Goal: Transaction & Acquisition: Purchase product/service

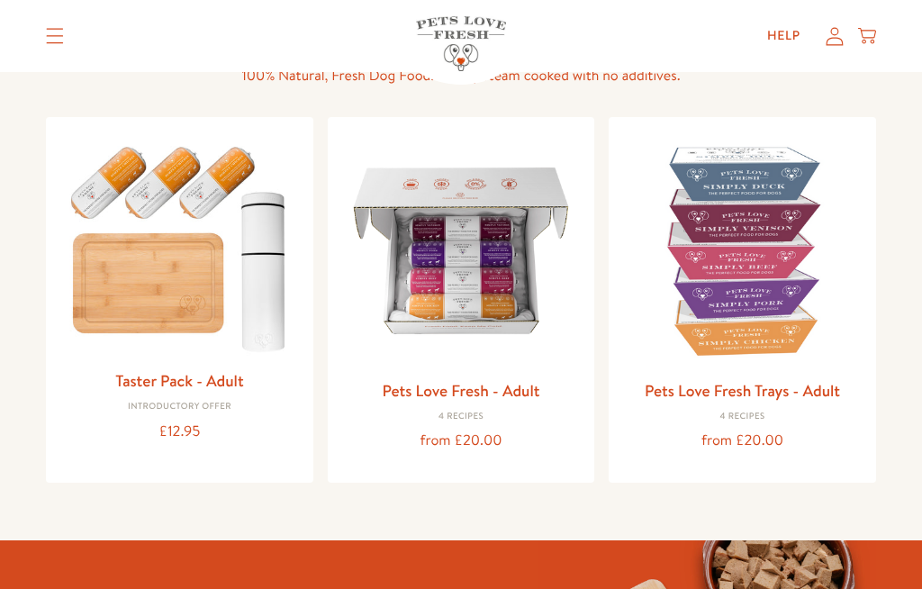
scroll to position [166, 0]
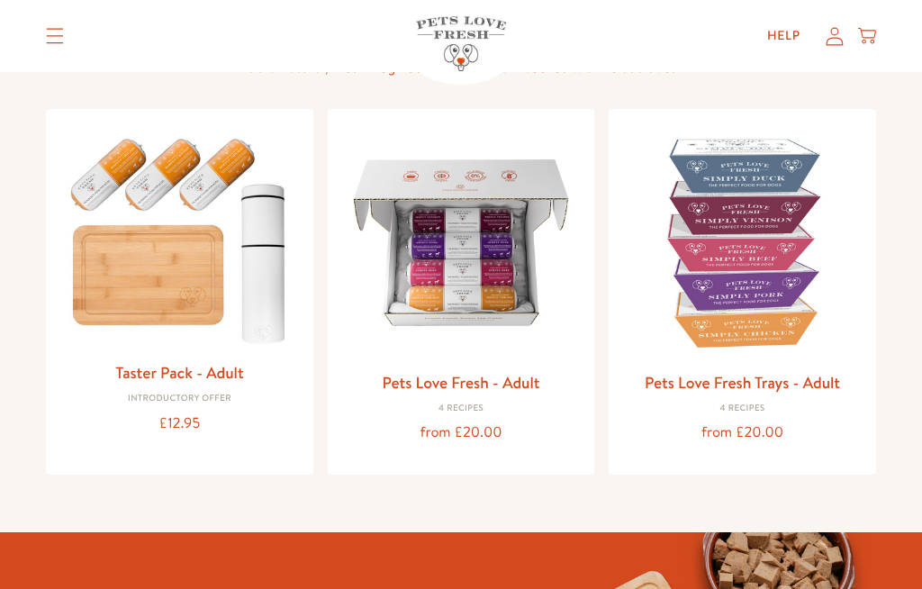
click at [498, 285] on img at bounding box center [461, 242] width 239 height 239
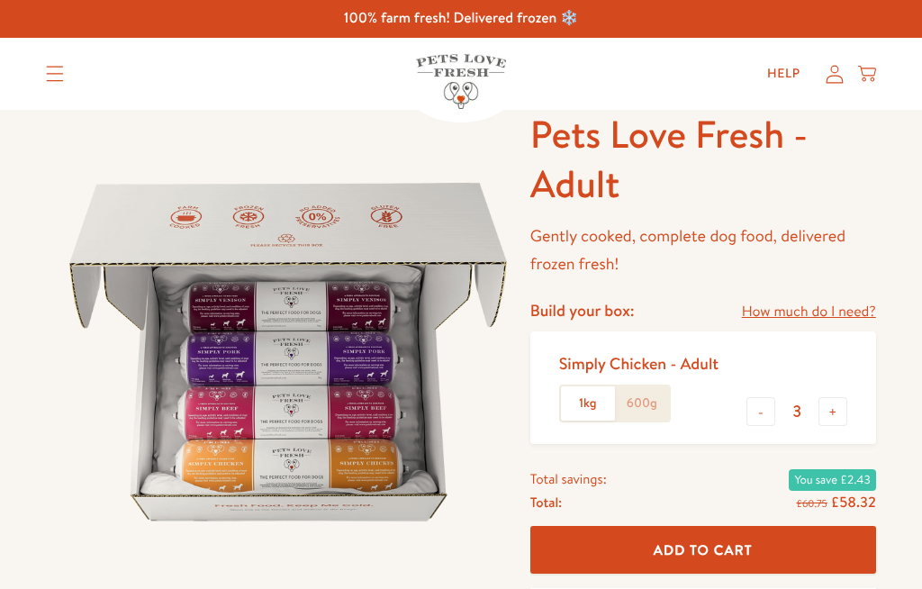
scroll to position [43, 0]
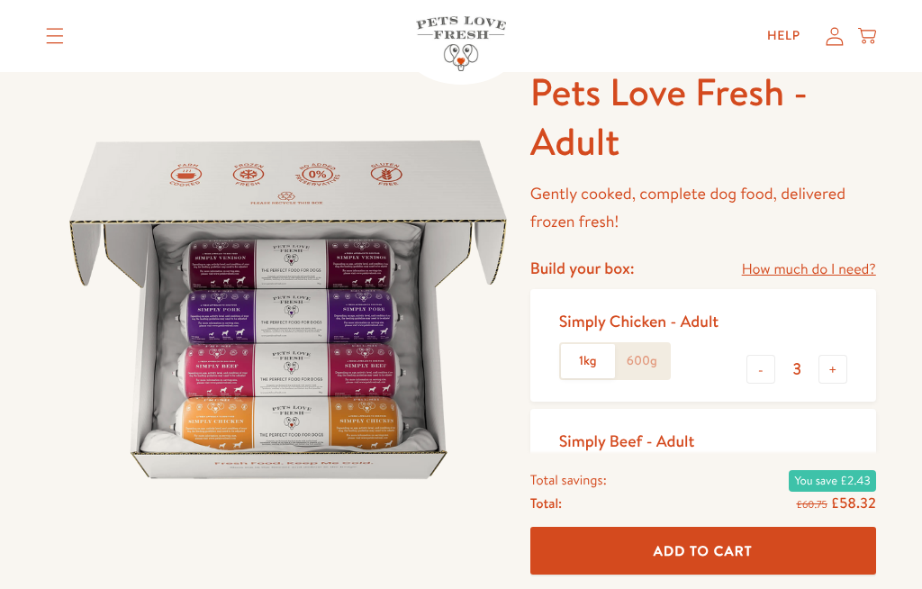
click at [762, 376] on button "-" at bounding box center [760, 369] width 29 height 29
type input "2"
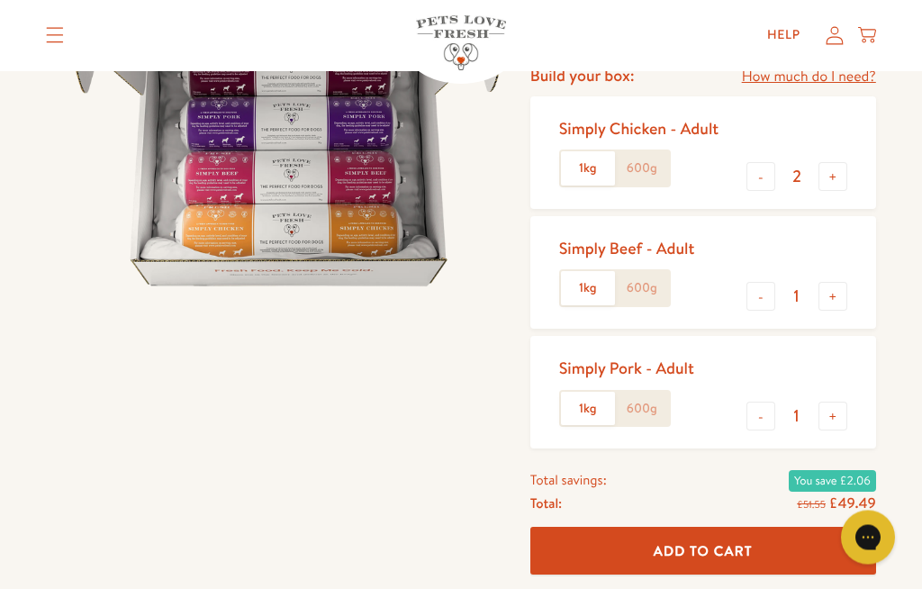
scroll to position [241, 0]
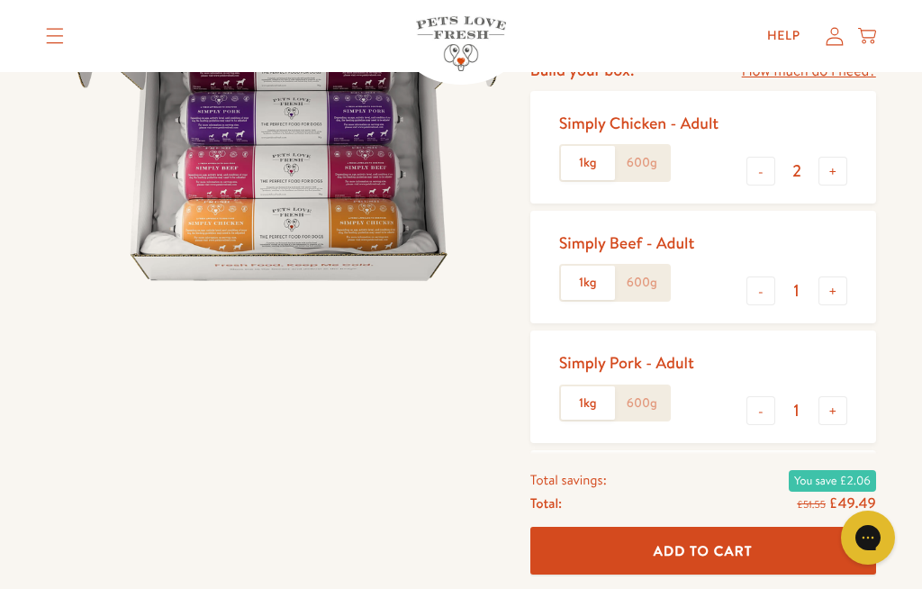
click at [844, 408] on button "+" at bounding box center [832, 410] width 29 height 29
type input "2"
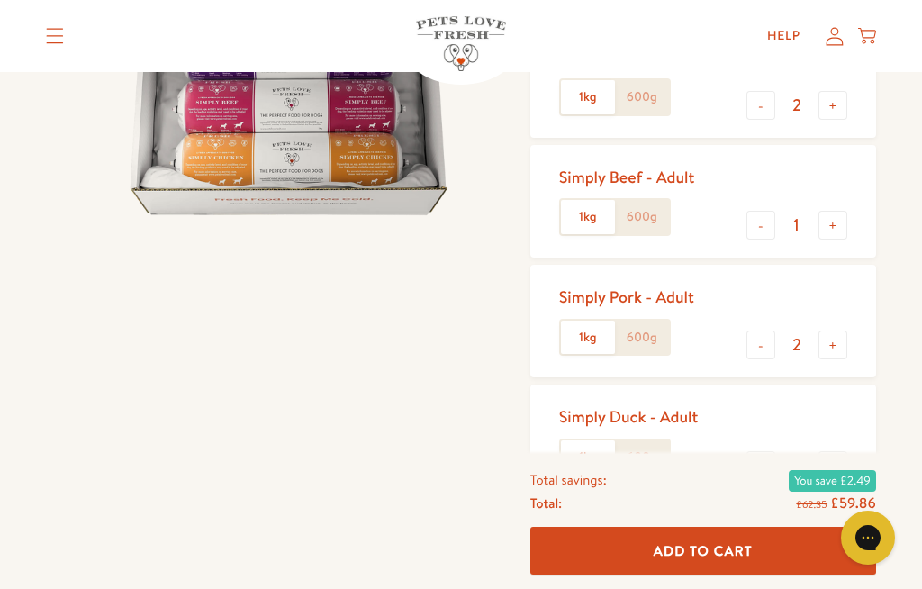
scroll to position [306, 0]
click at [763, 464] on button "-" at bounding box center [760, 466] width 29 height 29
type input "0"
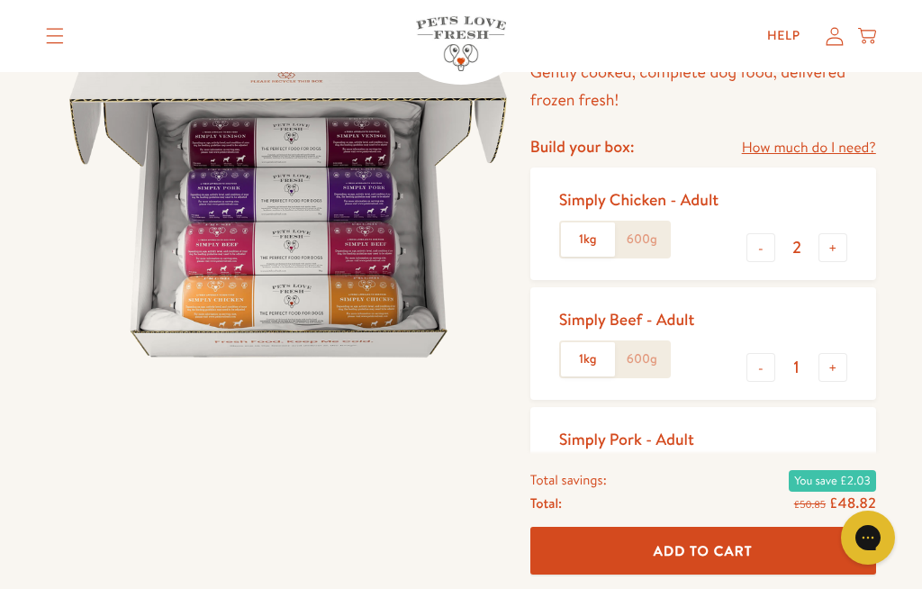
scroll to position [155, 0]
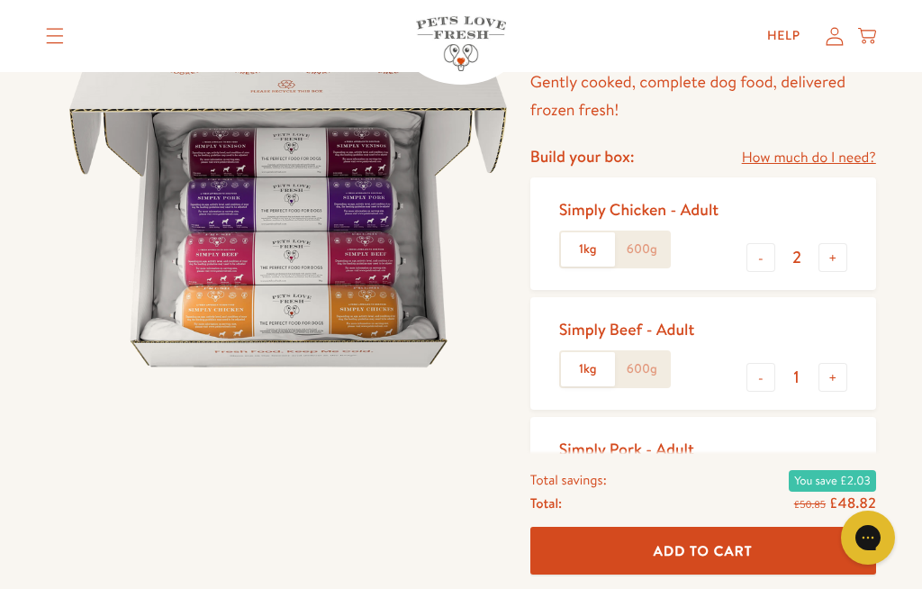
click at [765, 377] on button "-" at bounding box center [760, 377] width 29 height 29
type input "0"
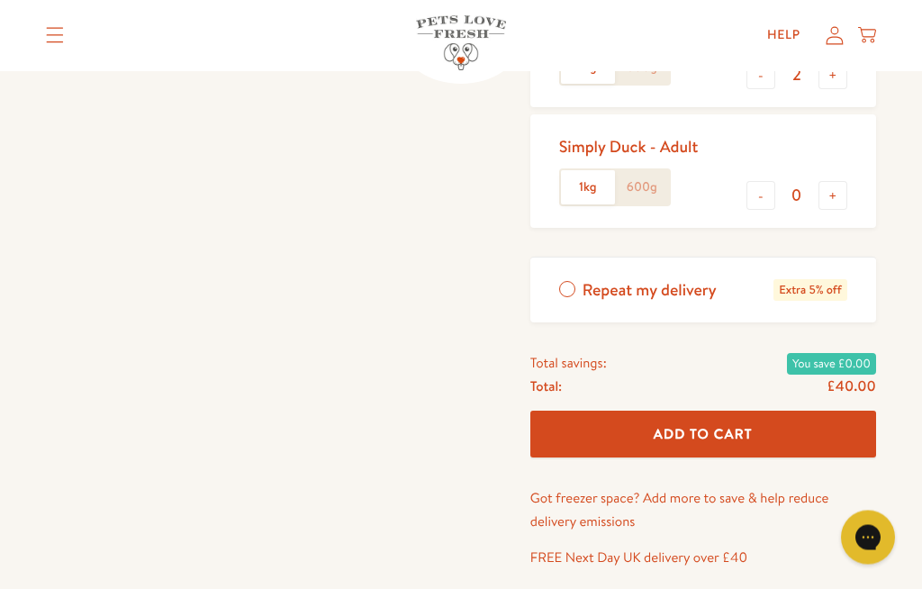
scroll to position [578, 0]
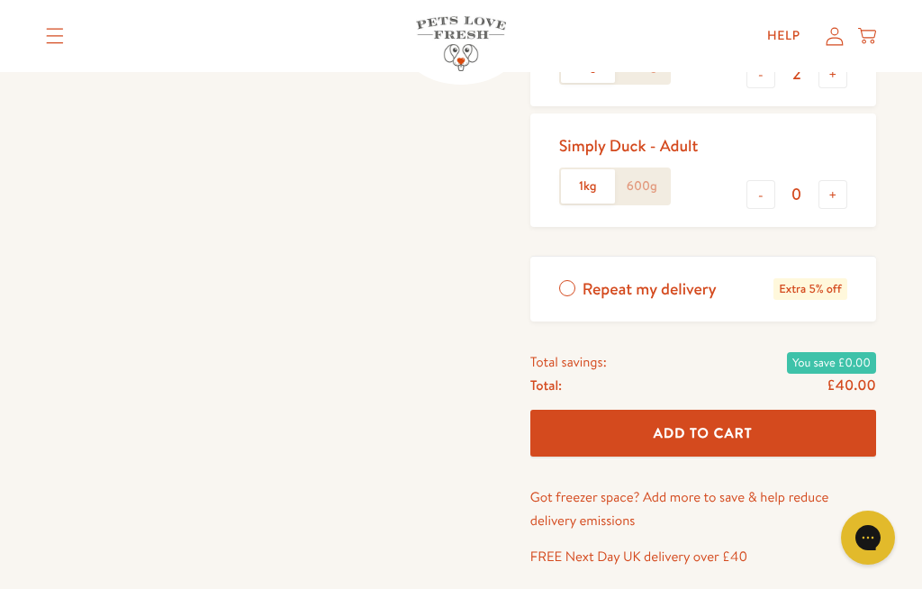
click at [840, 429] on button "Add To Cart" at bounding box center [703, 434] width 346 height 48
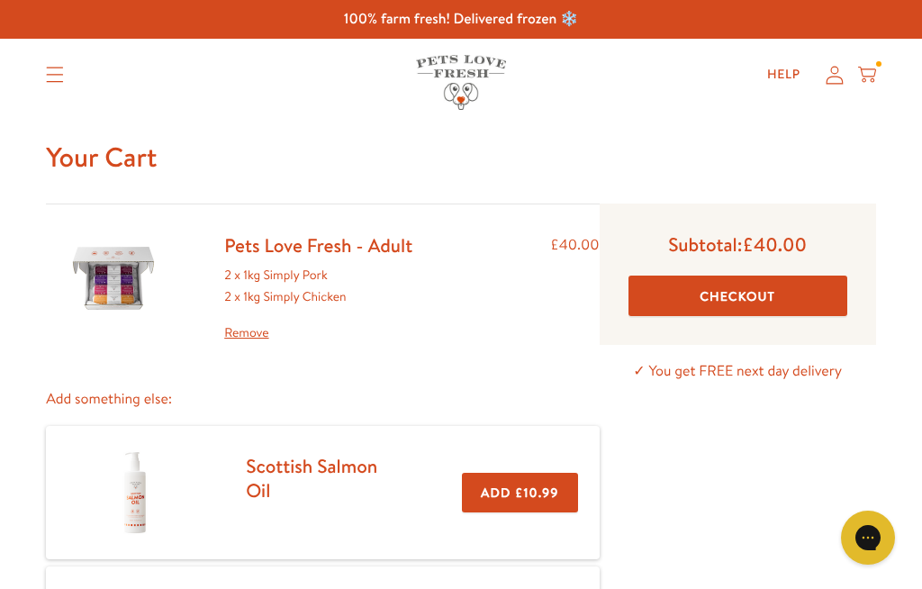
click at [807, 295] on button "Checkout" at bounding box center [737, 295] width 219 height 41
